Goal: Information Seeking & Learning: Learn about a topic

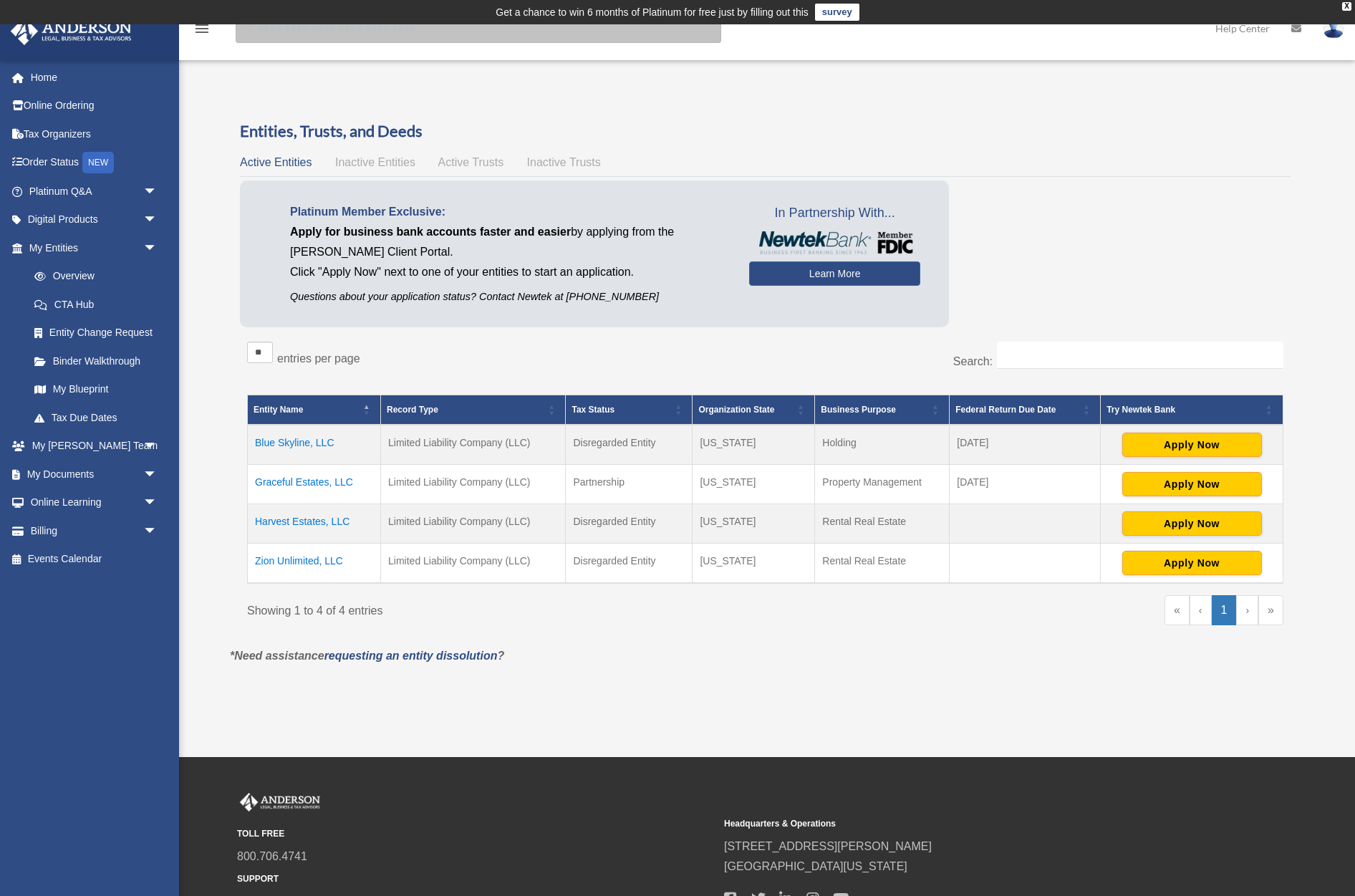
click at [287, 35] on input "search" at bounding box center [478, 29] width 486 height 29
click at [286, 38] on input "search" at bounding box center [478, 29] width 486 height 29
paste input "*********"
type input "*********"
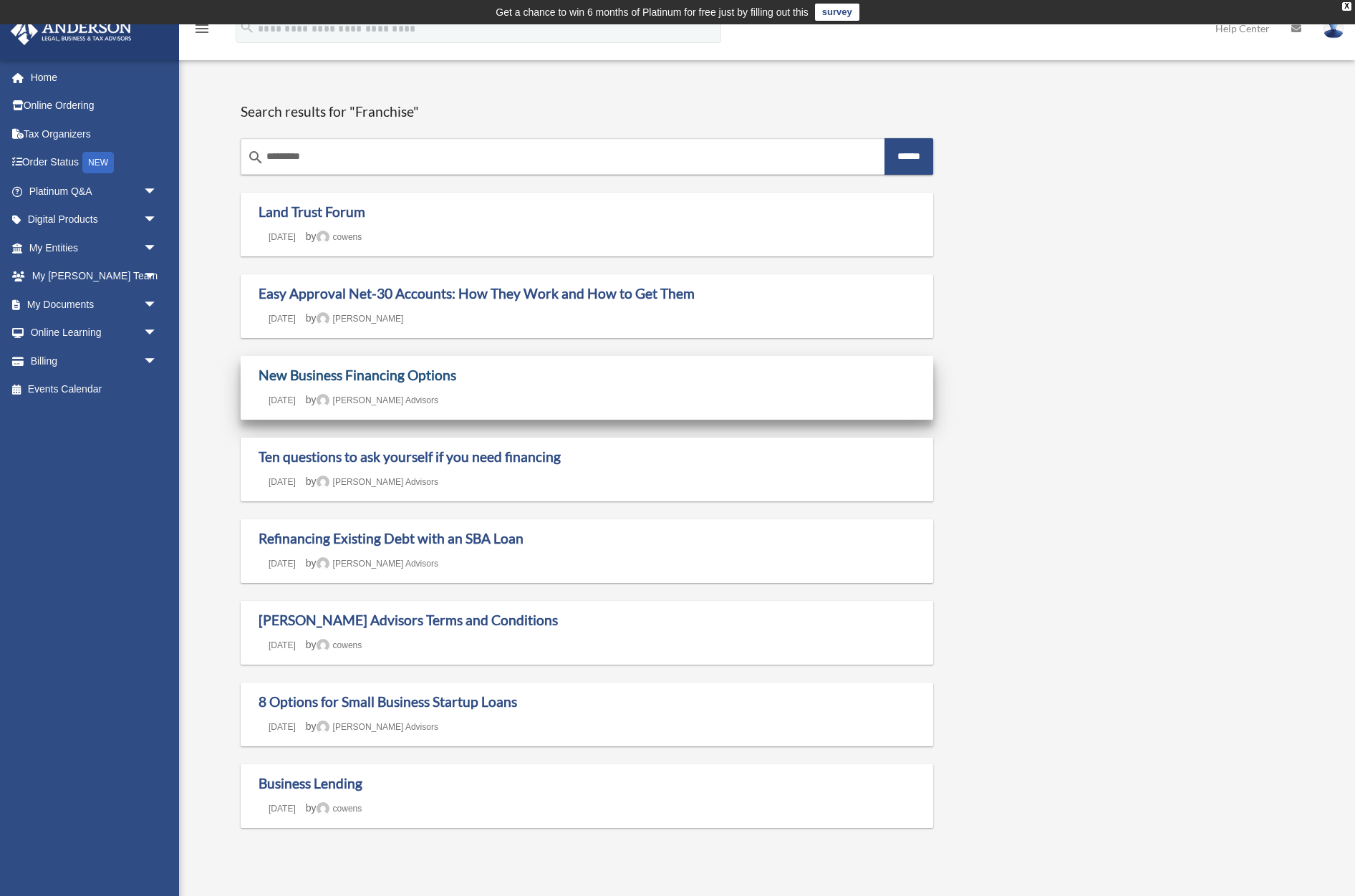
drag, startPoint x: 430, startPoint y: 370, endPoint x: 438, endPoint y: 371, distance: 8.1
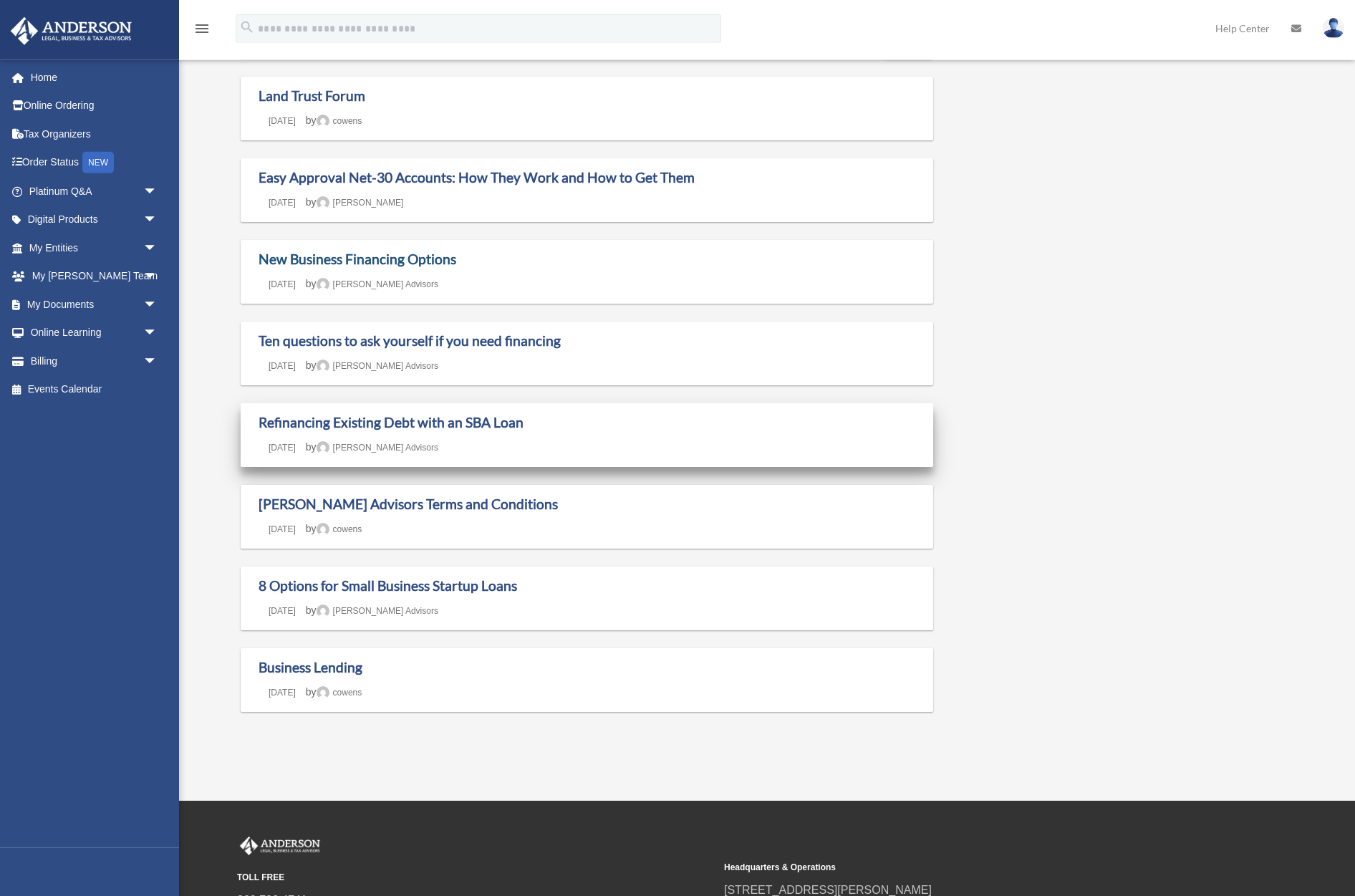
scroll to position [219, 0]
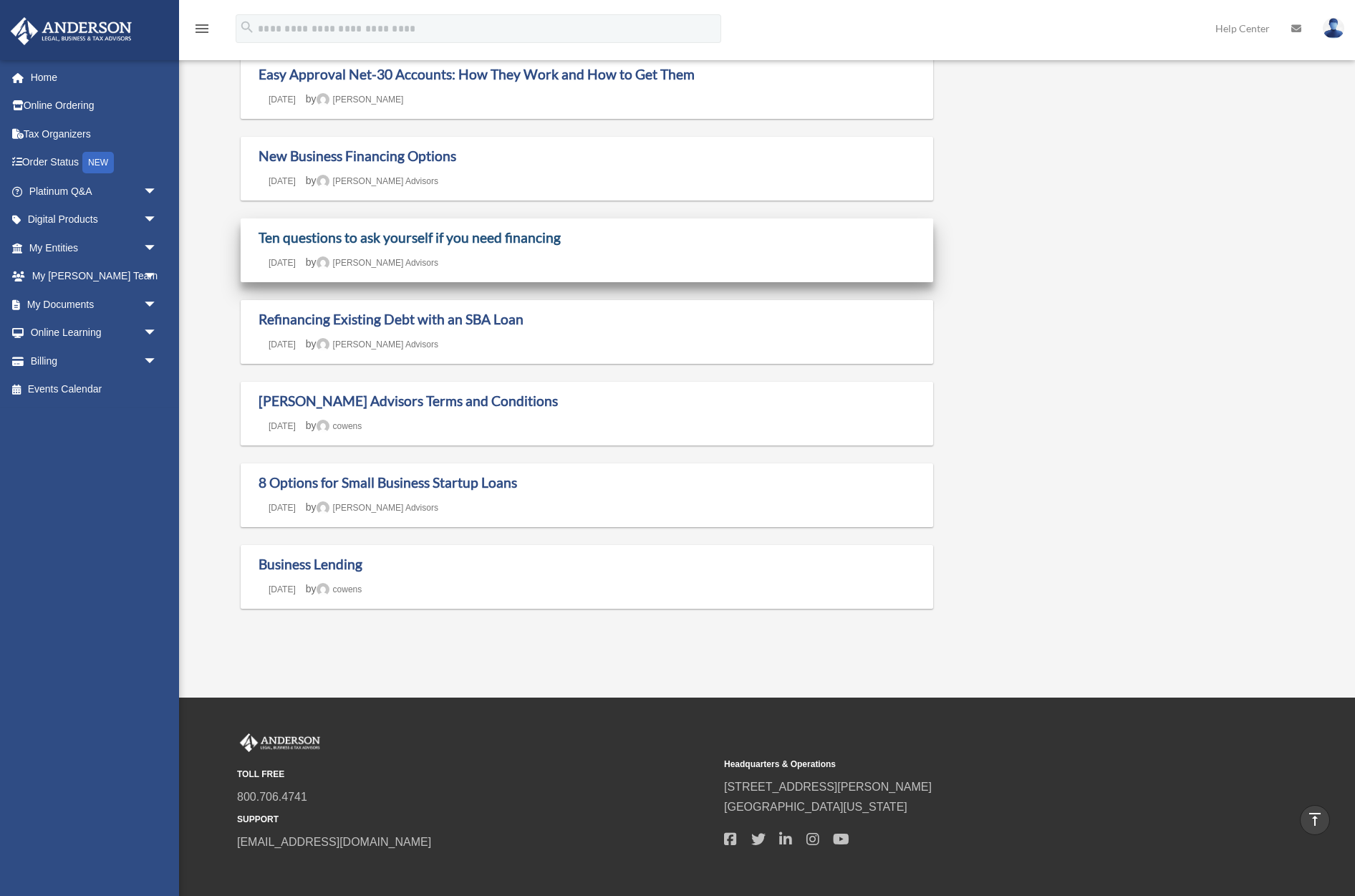
drag, startPoint x: 487, startPoint y: 236, endPoint x: 499, endPoint y: 237, distance: 12.0
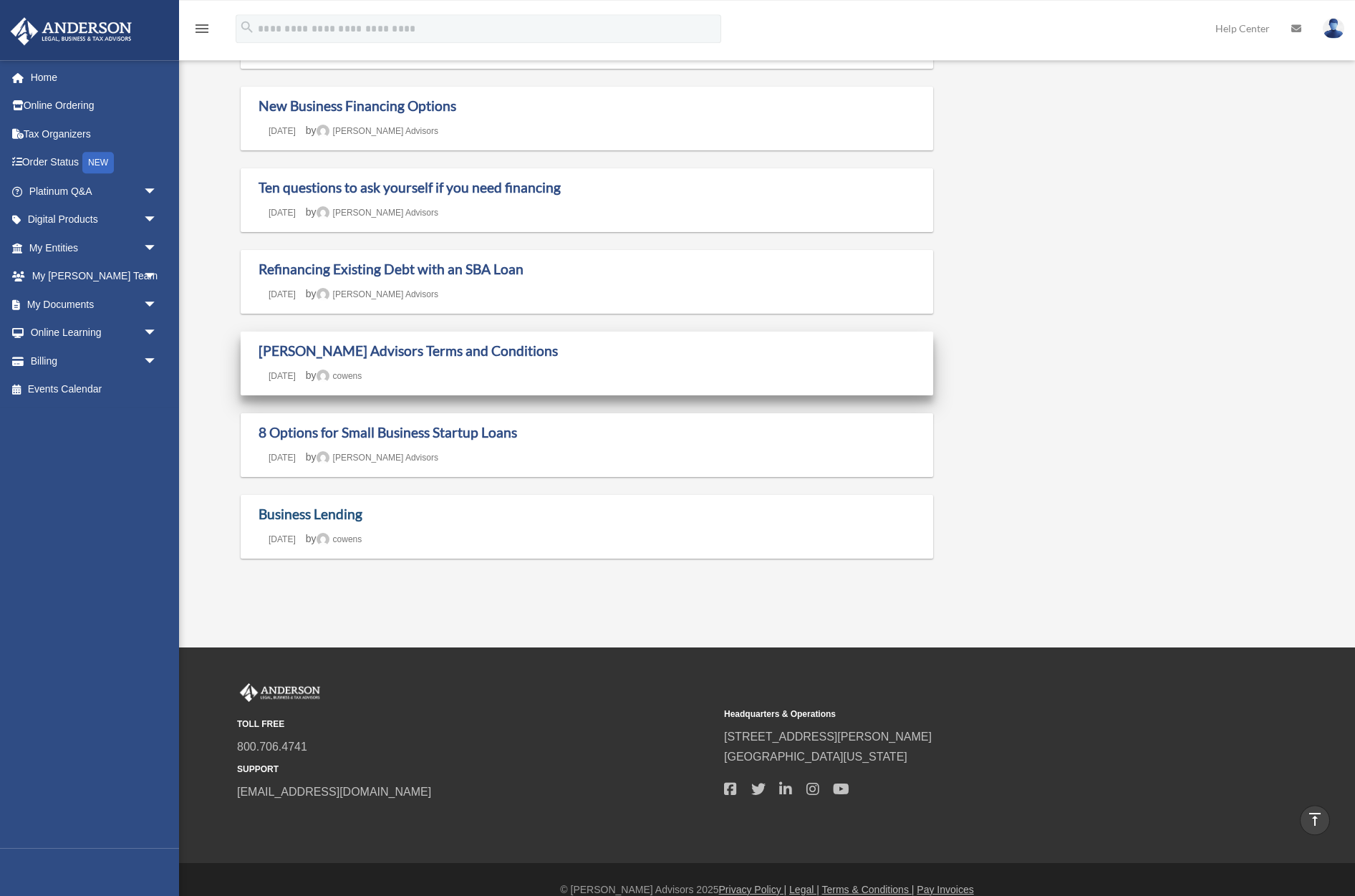
scroll to position [289, 0]
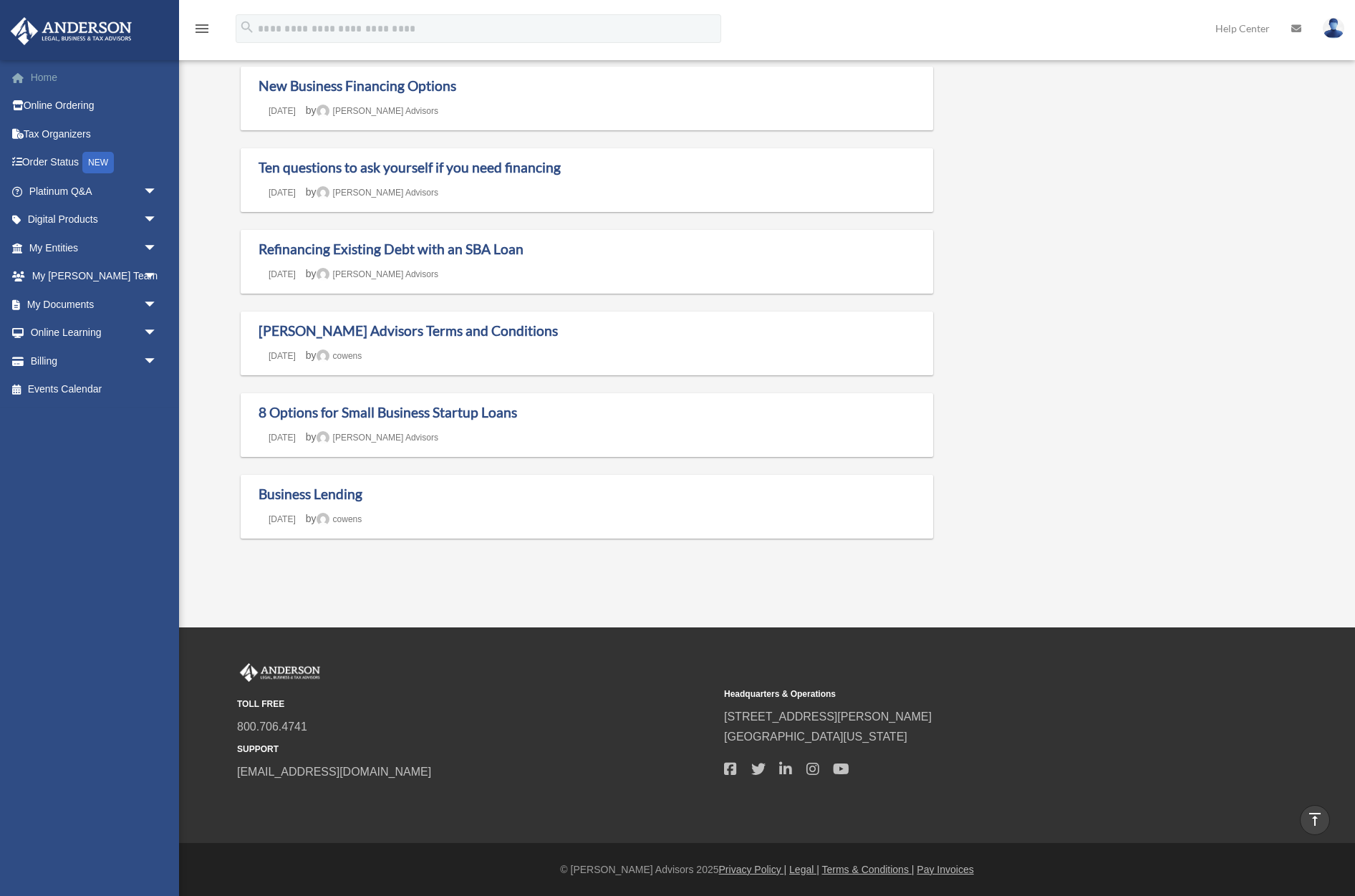
click at [64, 77] on link "Home" at bounding box center [94, 77] width 169 height 29
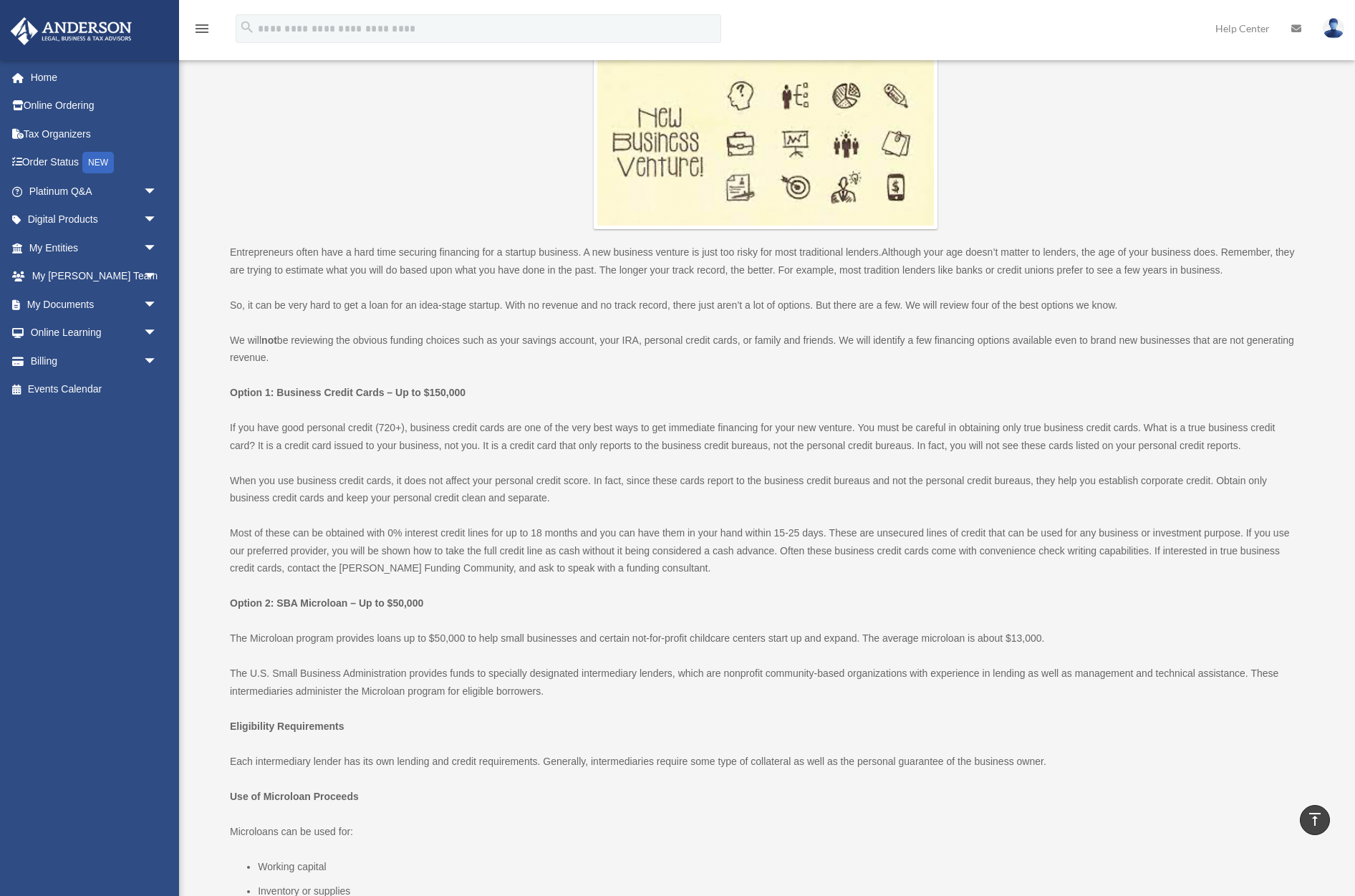
scroll to position [511, 0]
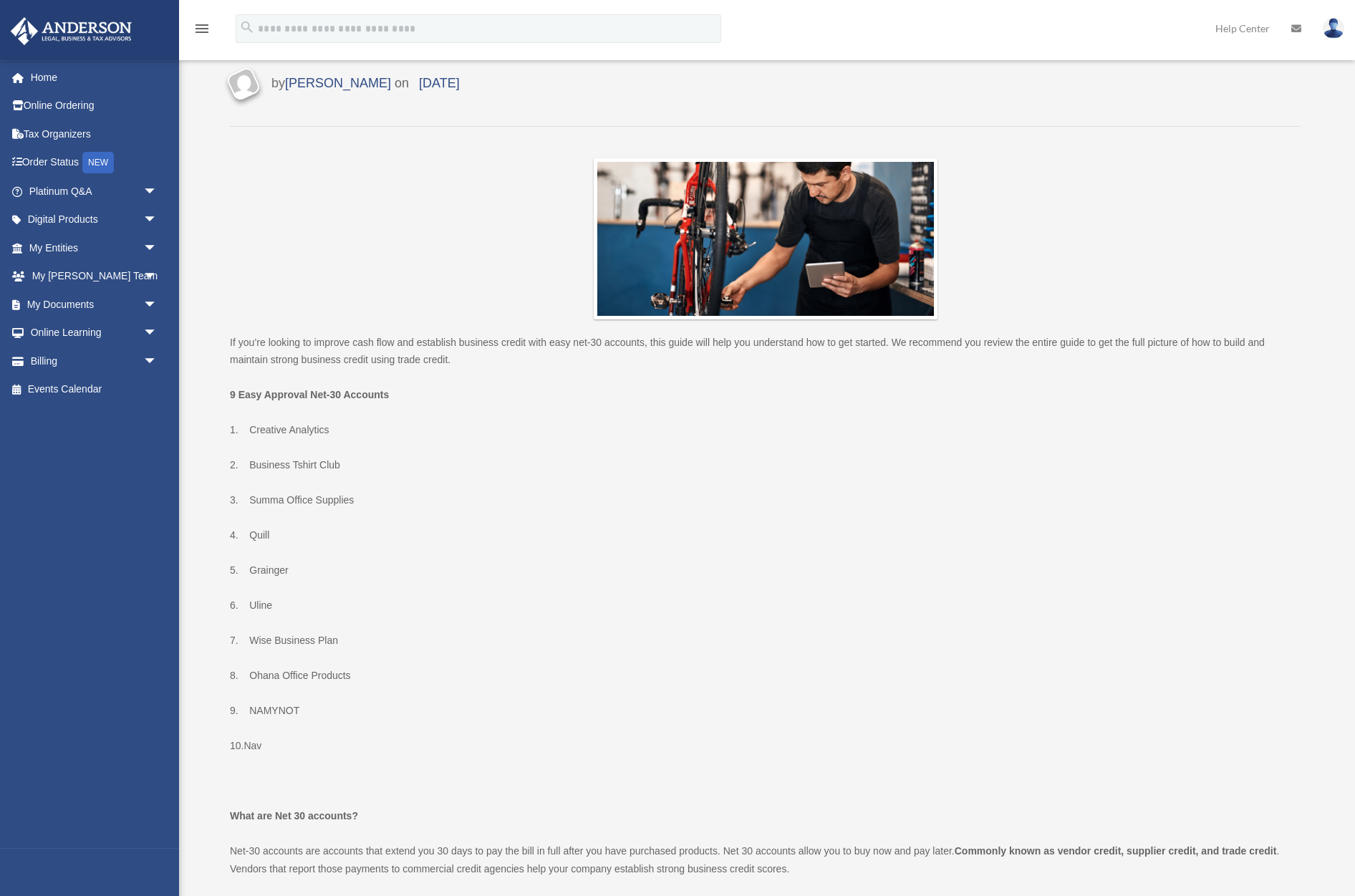
scroll to position [365, 0]
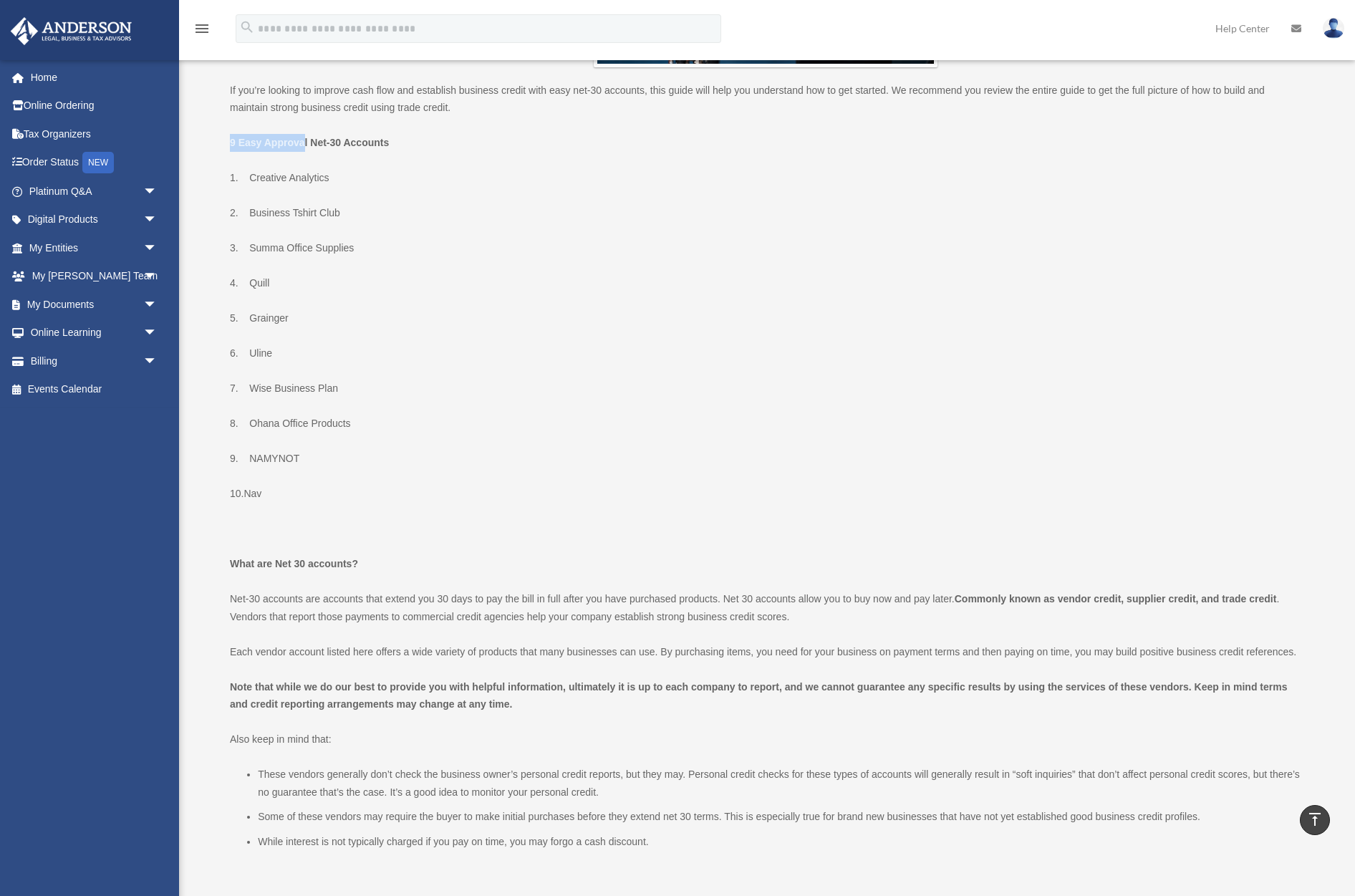
drag, startPoint x: 227, startPoint y: 143, endPoint x: 306, endPoint y: 152, distance: 79.5
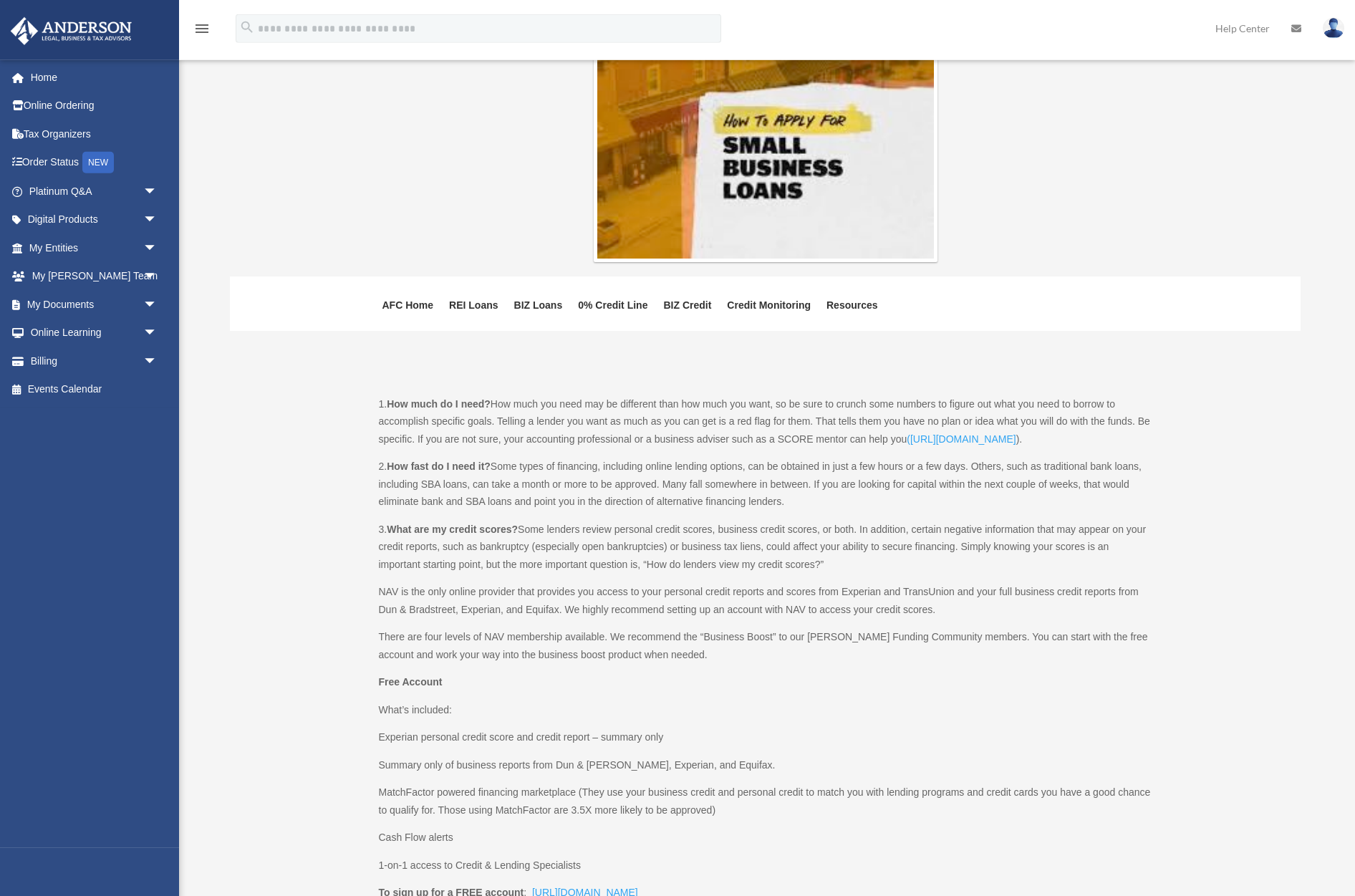
scroll to position [438, 0]
